Goal: Transaction & Acquisition: Purchase product/service

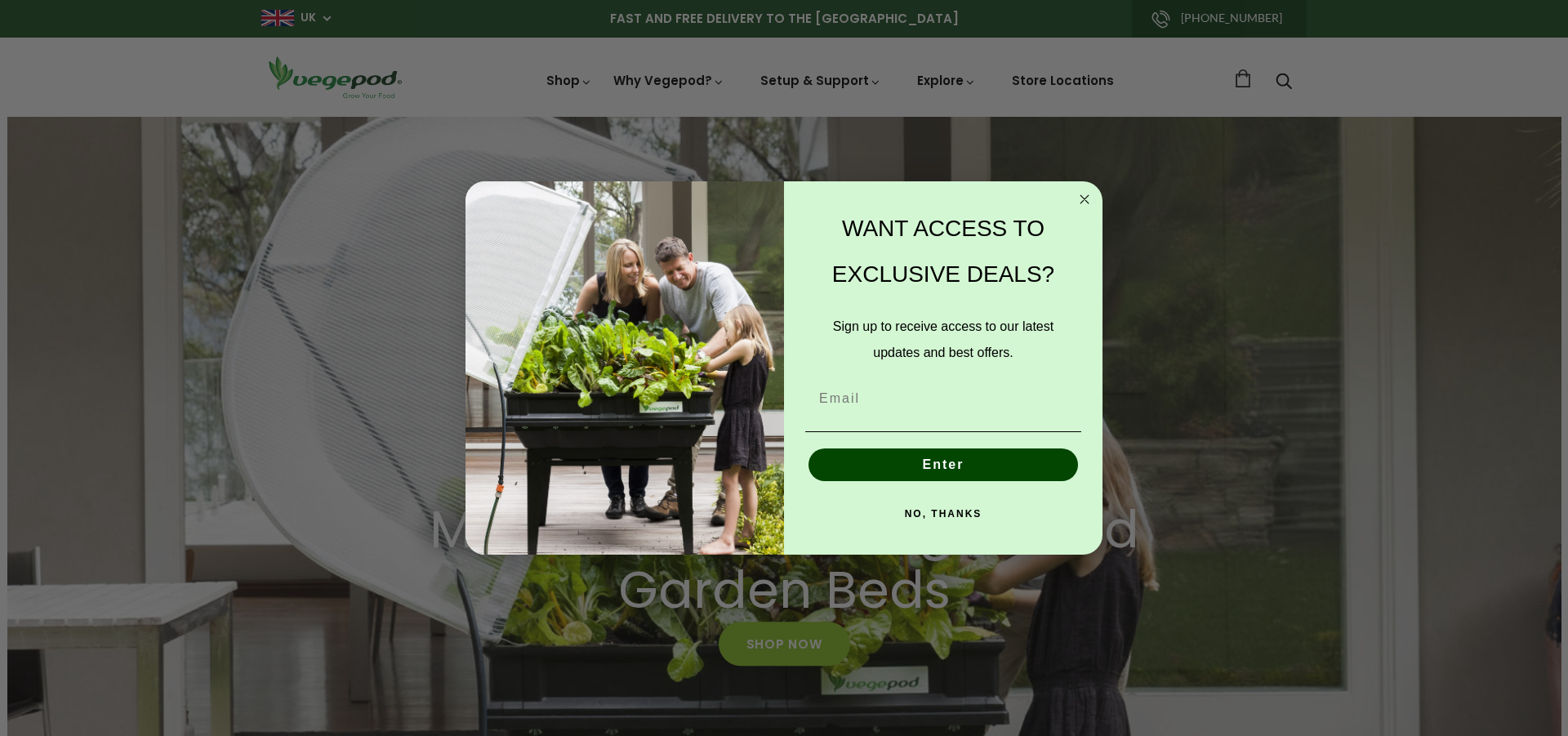
click at [1086, 199] on circle "Close dialog" at bounding box center [1085, 199] width 19 height 19
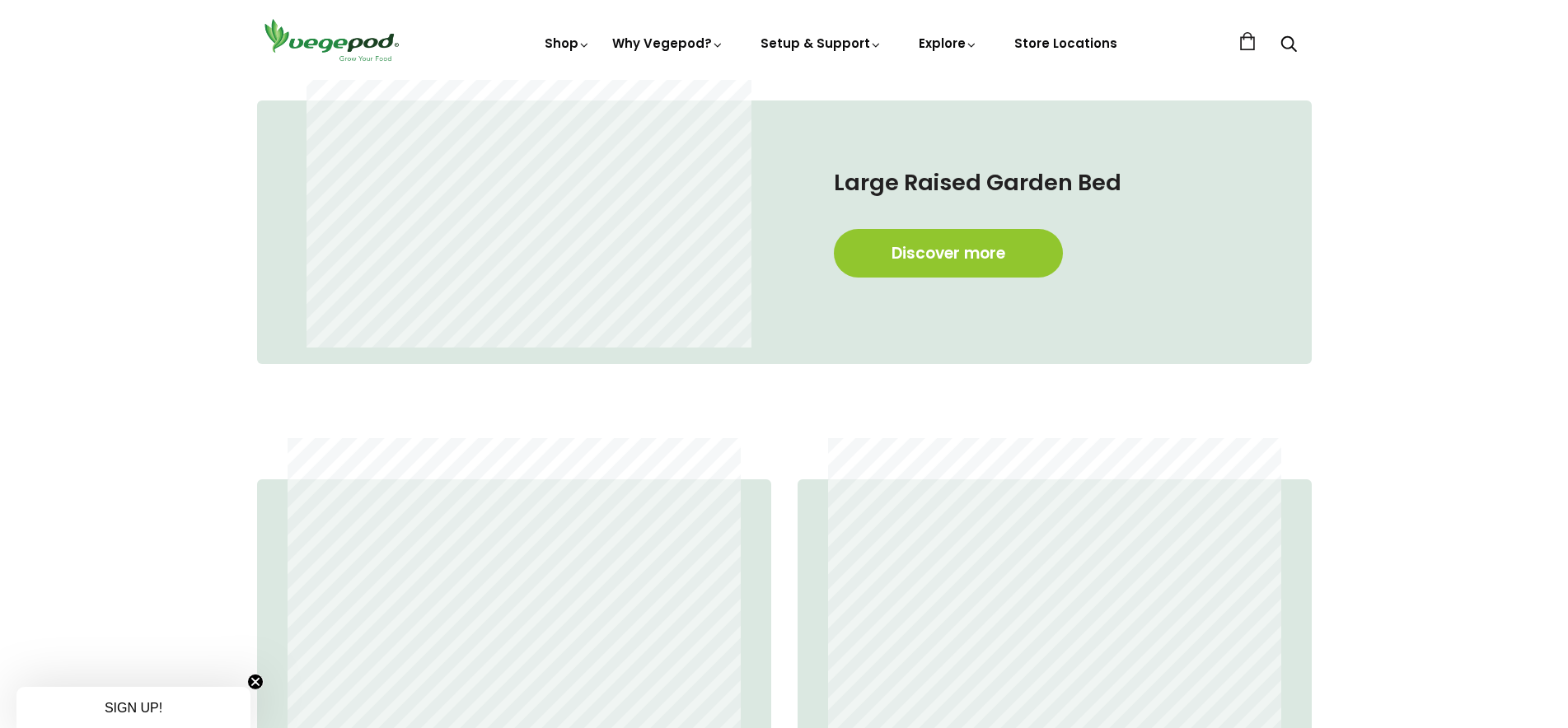
scroll to position [1176, 0]
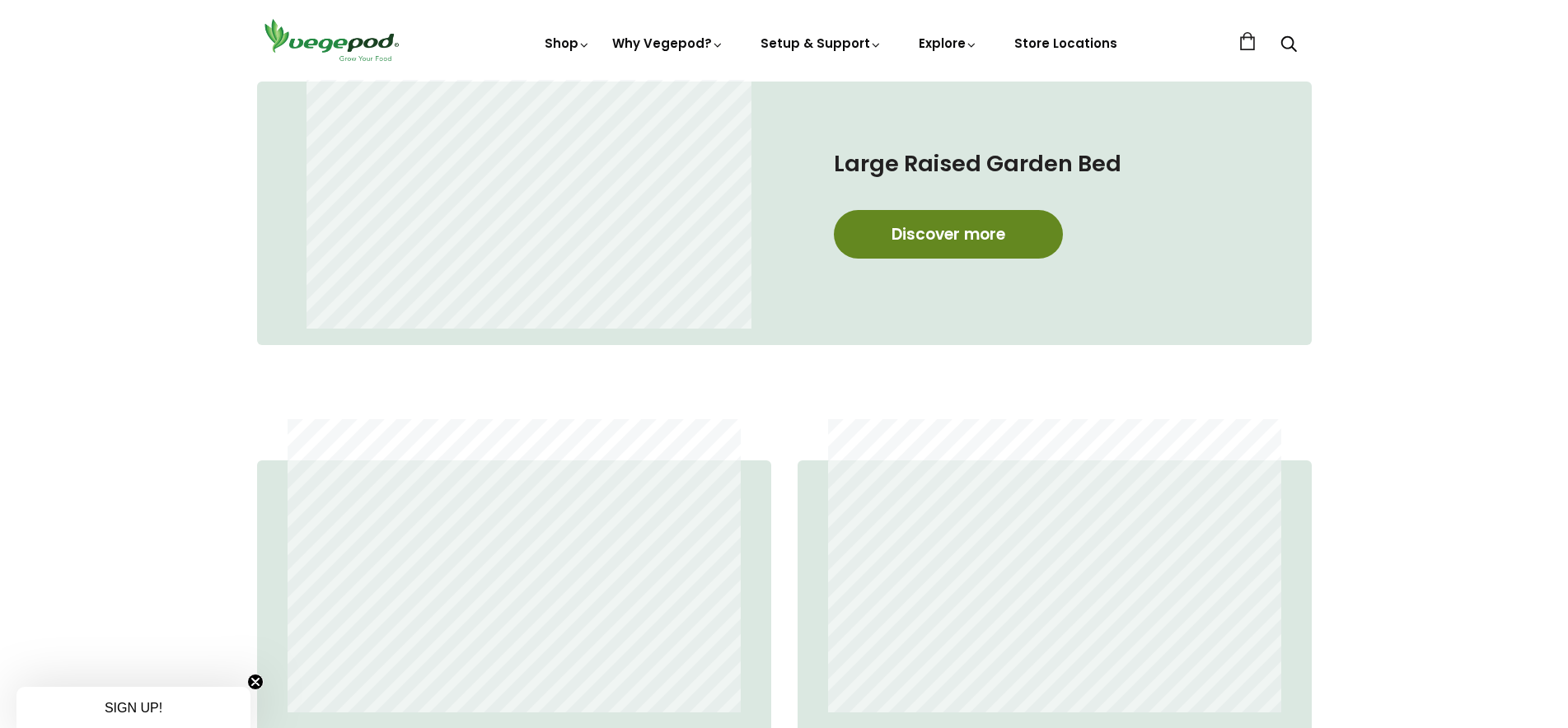
click at [948, 238] on link "Discover more" at bounding box center [948, 234] width 229 height 48
